Goal: Navigation & Orientation: Find specific page/section

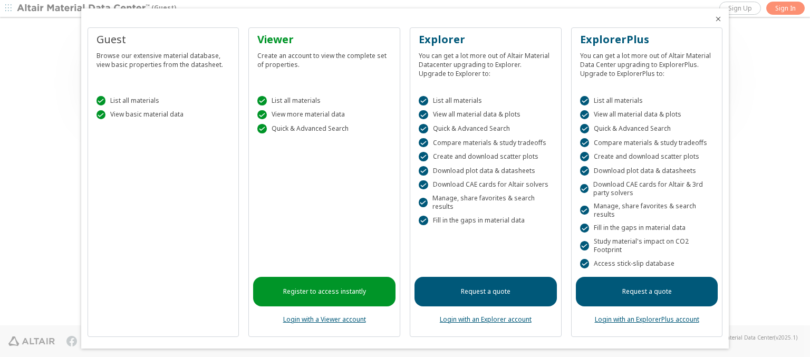
click at [714, 19] on icon "Close" at bounding box center [718, 19] width 8 height 8
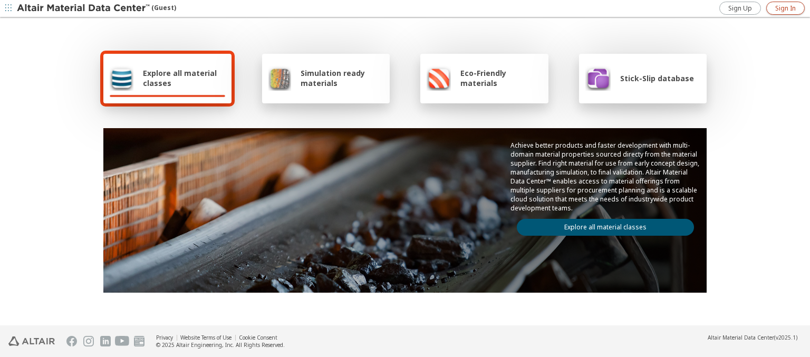
click at [785, 8] on span "Sign In" at bounding box center [785, 8] width 21 height 8
click at [84, 8] on img at bounding box center [84, 8] width 134 height 11
click at [180, 78] on span "Explore all material classes" at bounding box center [184, 78] width 82 height 20
click at [601, 225] on link "Explore all material classes" at bounding box center [605, 227] width 177 height 17
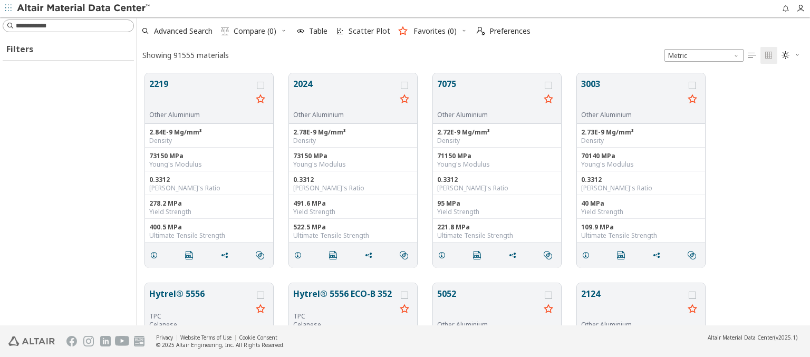
scroll to position [252, 664]
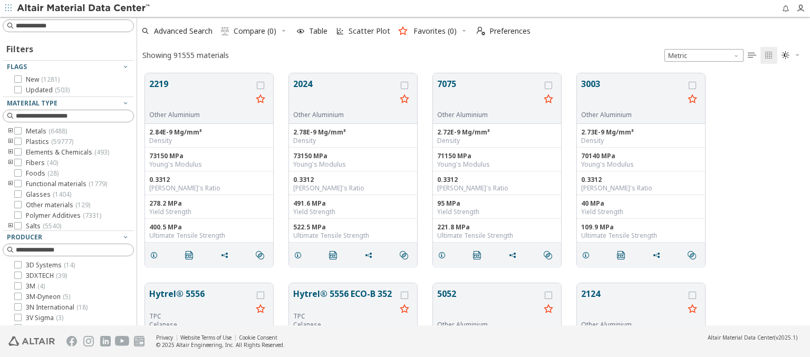
click at [84, 8] on img at bounding box center [84, 8] width 134 height 11
